Goal: Task Accomplishment & Management: Use online tool/utility

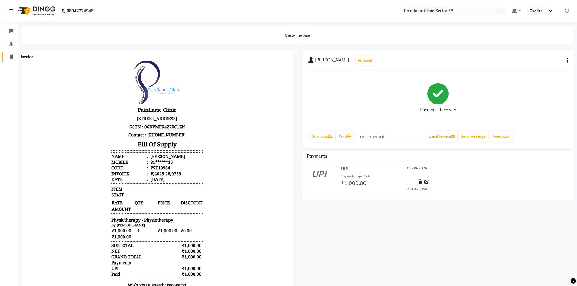
click at [10, 58] on icon at bounding box center [11, 57] width 3 height 5
select select "service"
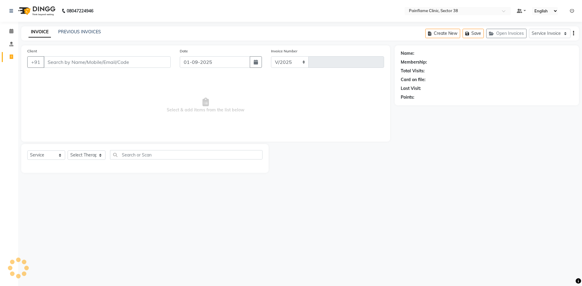
select select "3964"
type input "9740"
click at [72, 32] on link "PREVIOUS INVOICES" at bounding box center [79, 31] width 43 height 5
